Goal: Transaction & Acquisition: Purchase product/service

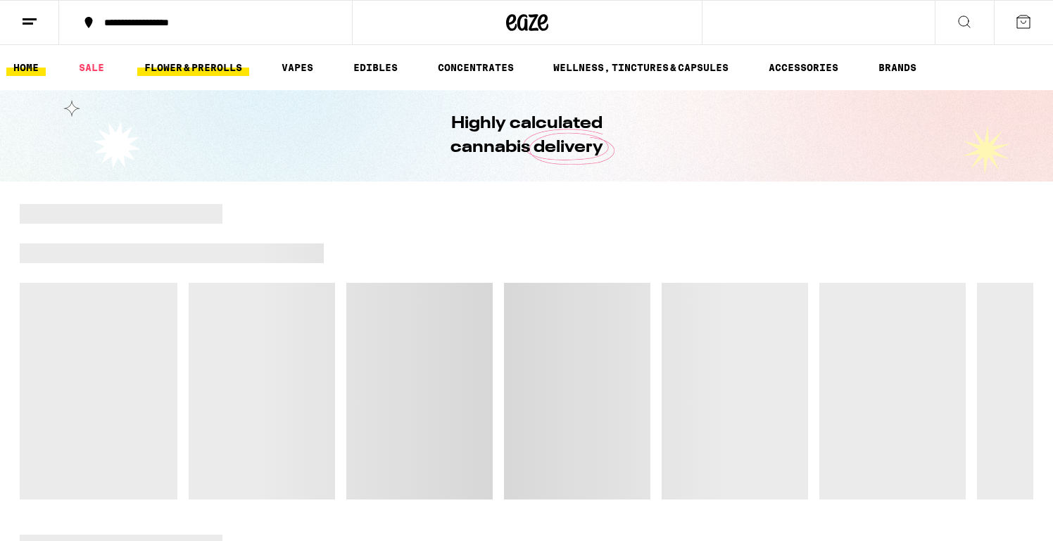
click at [199, 65] on link "FLOWER & PREROLLS" at bounding box center [193, 67] width 112 height 17
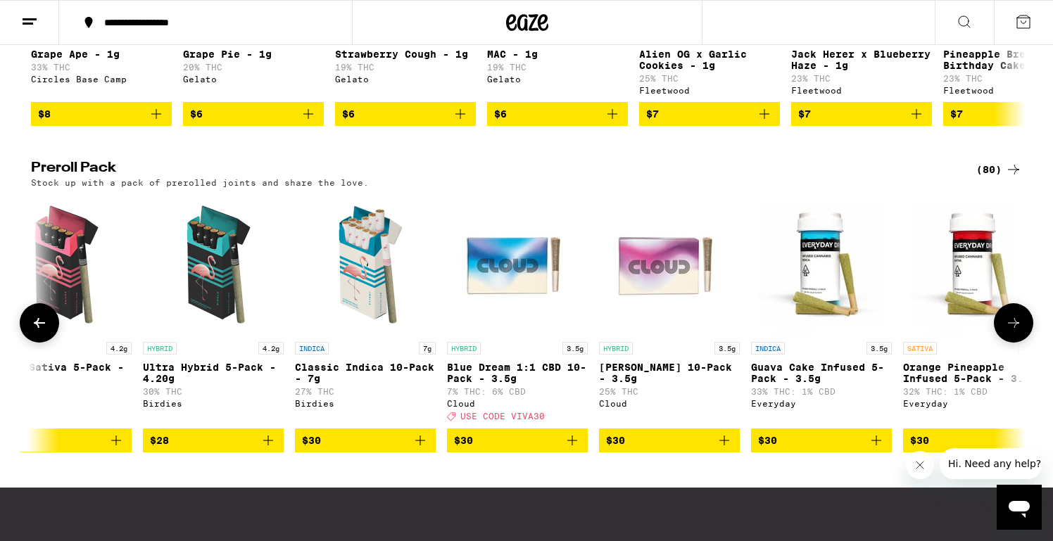
scroll to position [988, 0]
